Goal: Task Accomplishment & Management: Manage account settings

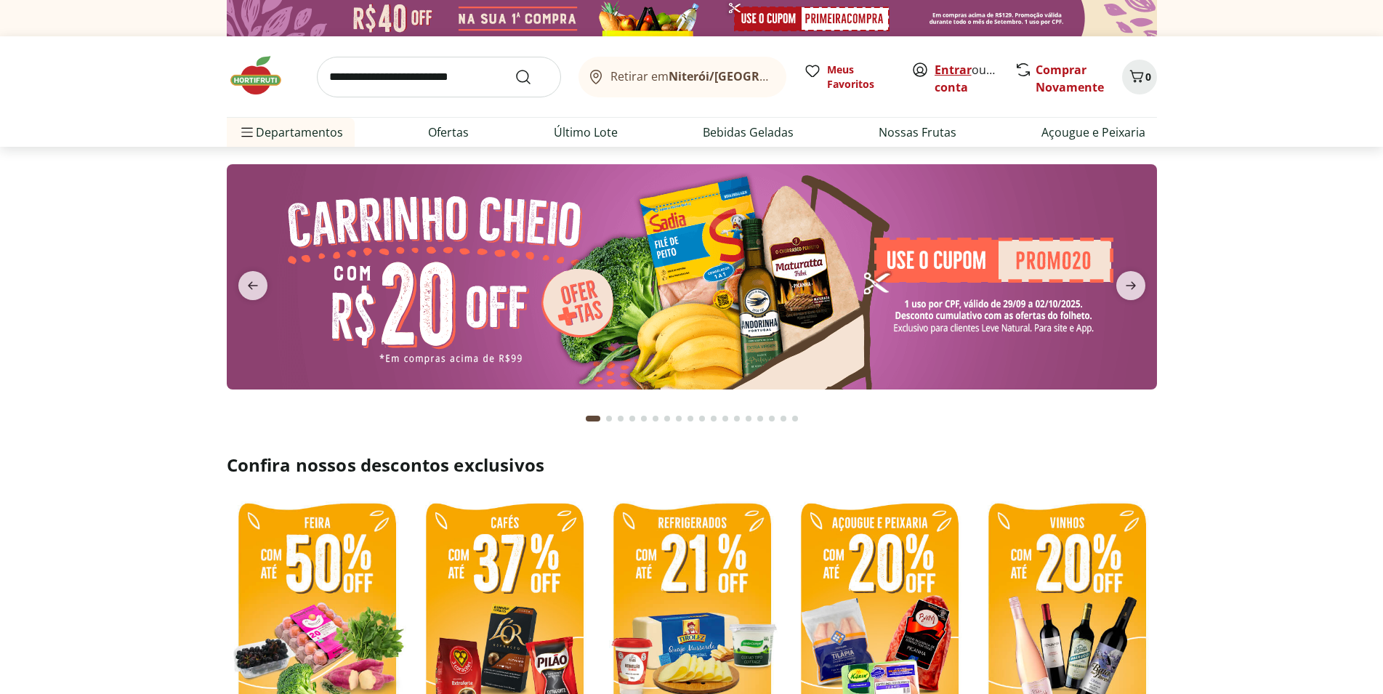
click at [957, 68] on link "Entrar" at bounding box center [953, 70] width 37 height 16
click at [949, 75] on span "Olá, Bárbara" at bounding box center [967, 78] width 65 height 35
click at [951, 80] on link "Bárbara" at bounding box center [982, 87] width 95 height 16
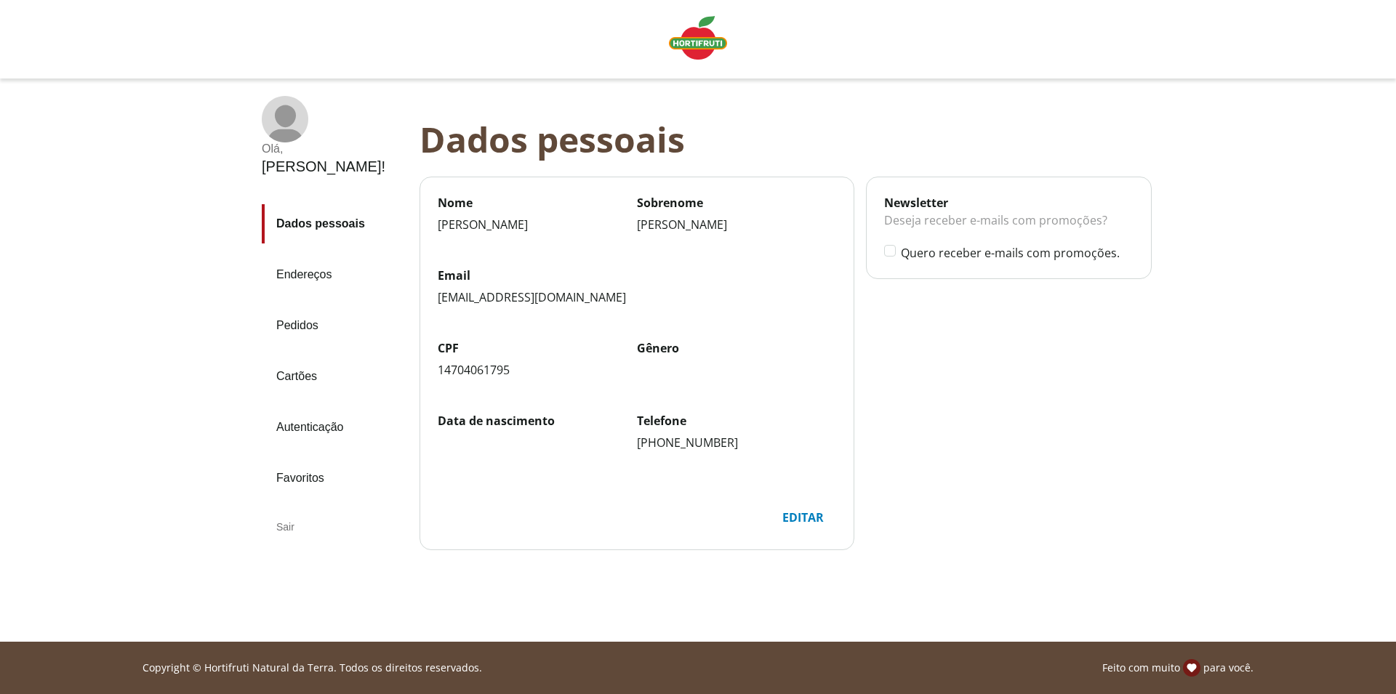
click at [306, 306] on link "Pedidos" at bounding box center [335, 325] width 146 height 39
